Goal: Task Accomplishment & Management: Manage account settings

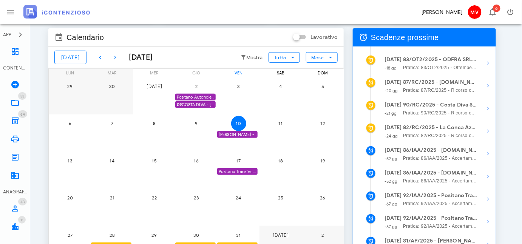
scroll to position [68, 0]
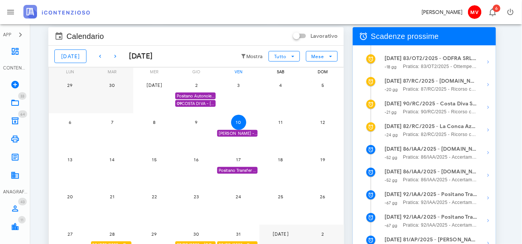
click at [238, 169] on div "Positano Transfer Coop. - SCADE 1^ istanza accertamento con adesione" at bounding box center [237, 170] width 40 height 7
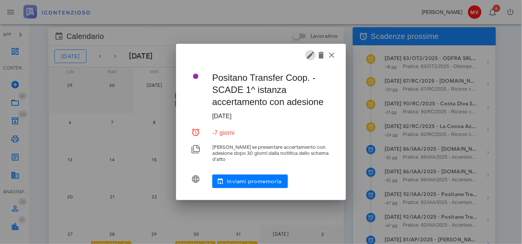
click at [309, 56] on icon "button" at bounding box center [310, 55] width 9 height 9
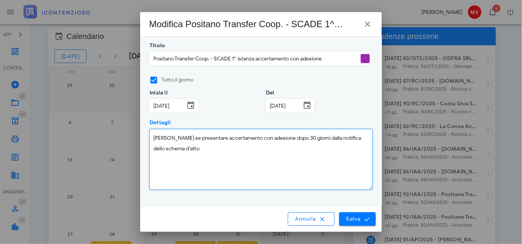
drag, startPoint x: 154, startPoint y: 138, endPoint x: 201, endPoint y: 154, distance: 49.3
click at [200, 152] on textarea "[PERSON_NAME] se presentare accertamento con adesione dopo 30 giorni dalla noti…" at bounding box center [260, 159] width 223 height 60
type textarea "p"
click at [173, 146] on textarea "Presentata istanza accertawentoi con adesione in data [DATE] via PEC Agenzia En…" at bounding box center [260, 159] width 223 height 60
click at [217, 140] on textarea "Presentata istanza accertawentoi con adesione in data [DATE] via PEC Agenzia En…" at bounding box center [260, 159] width 223 height 60
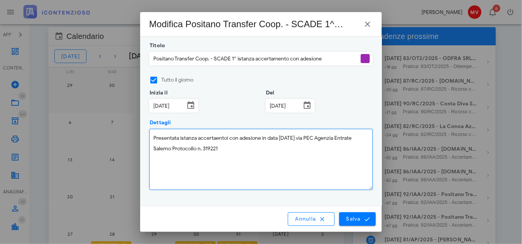
click at [226, 139] on textarea "Presentata istanza accertaentoi con adesione in data [DATE] via PEC Agenzia Ent…" at bounding box center [260, 159] width 223 height 60
type textarea "Presentata istanza accertaento con adesione in data [DATE] via PEC Agenzia Entr…"
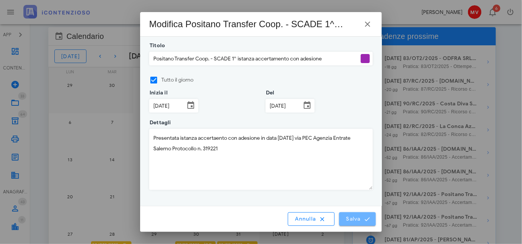
click at [359, 218] on span "Salva" at bounding box center [357, 218] width 23 height 7
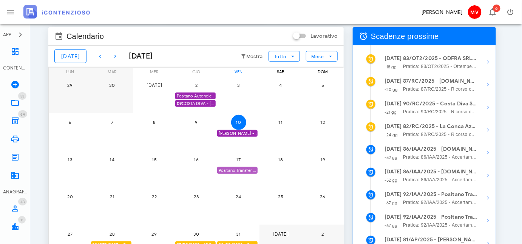
click at [236, 171] on div "Positano Transfer Coop. - SCADE 1^ istanza accertamento con adesione" at bounding box center [237, 170] width 40 height 7
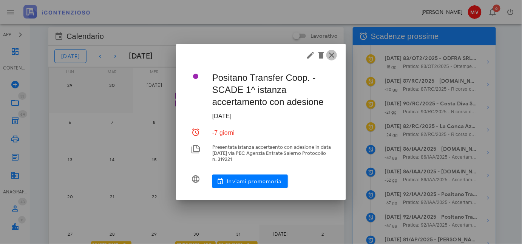
click at [331, 54] on icon "button" at bounding box center [331, 55] width 9 height 9
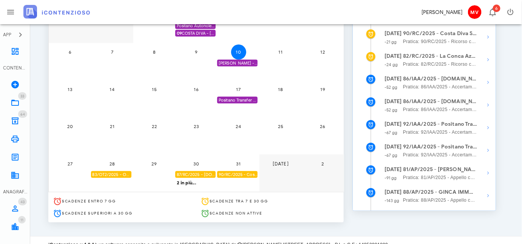
scroll to position [147, 0]
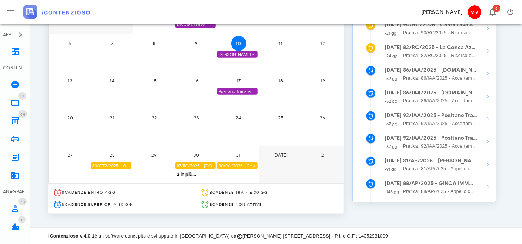
click at [111, 164] on div "83/OT2/2025 - ODFRA SRL - Depositare i documenti processuali" at bounding box center [111, 165] width 40 height 7
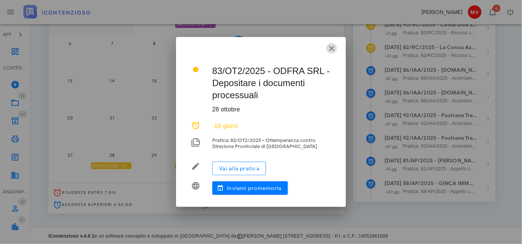
click at [331, 49] on icon "button" at bounding box center [331, 48] width 9 height 9
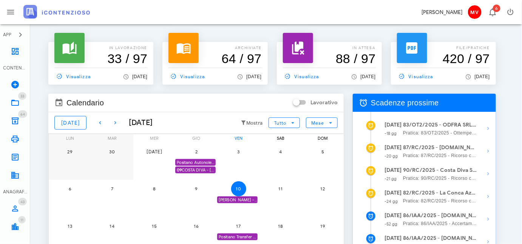
scroll to position [0, 0]
